Goal: Task Accomplishment & Management: Use online tool/utility

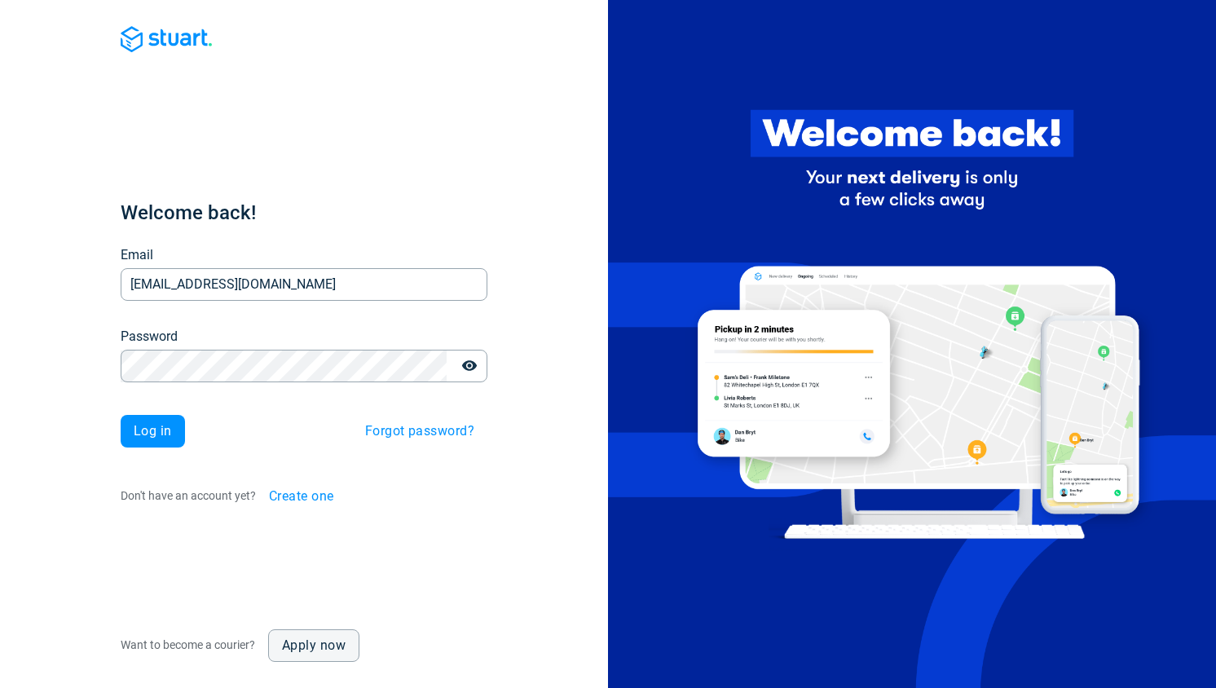
type input "[EMAIL_ADDRESS][DOMAIN_NAME]"
click at [162, 425] on span "Log in" at bounding box center [153, 431] width 38 height 13
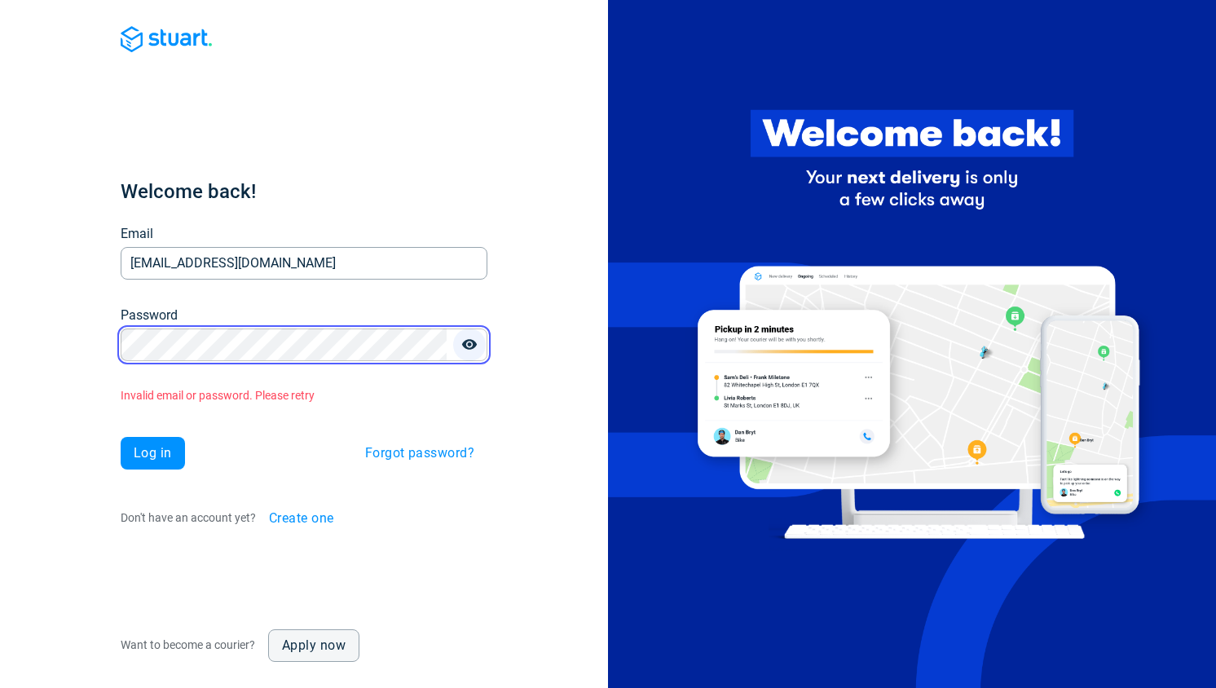
click at [471, 345] on icon "button" at bounding box center [469, 344] width 15 height 11
click at [105, 343] on div "Welcome back! Email [EMAIL_ADDRESS][DOMAIN_NAME] Email Password Password Invali…" at bounding box center [304, 344] width 608 height 688
click at [94, 346] on div "Welcome back! Email [EMAIL_ADDRESS][DOMAIN_NAME] Email Password Password Invali…" at bounding box center [304, 344] width 608 height 688
click at [121, 437] on button "Log in" at bounding box center [153, 453] width 64 height 33
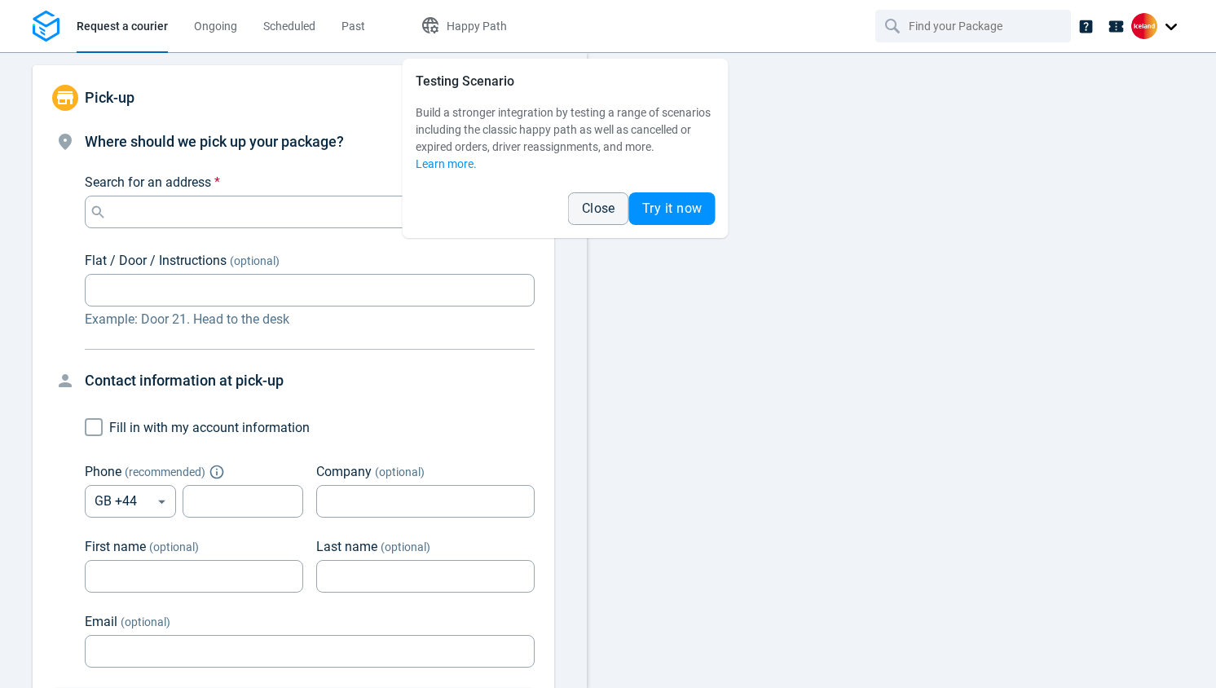
type input "12:00:00-14:00:00-189"
